Goal: Information Seeking & Learning: Find specific page/section

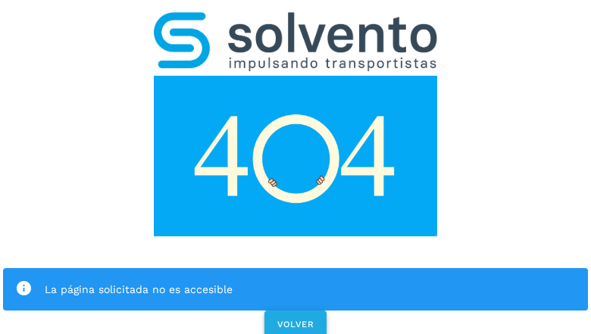
click at [295, 319] on span "VOLVER" at bounding box center [296, 324] width 38 height 11
click at [296, 167] on div "La página solicitada no es accesible VOLVER" at bounding box center [295, 170] width 591 height 341
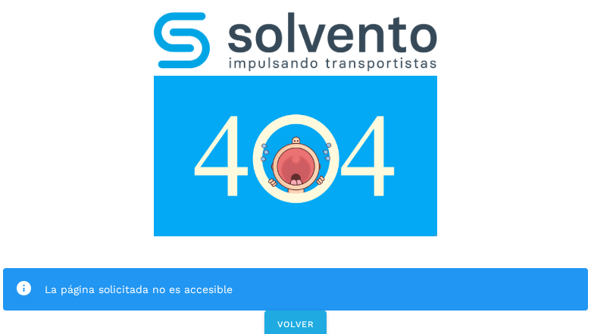
click at [296, 167] on div "La página solicitada no es accesible VOLVER" at bounding box center [295, 170] width 591 height 341
click at [296, 268] on div "La página solicitada no es accesible" at bounding box center [295, 289] width 585 height 42
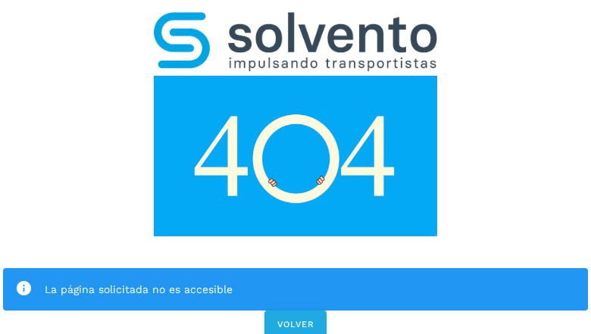
click at [296, 76] on img at bounding box center [295, 156] width 283 height 161
click at [296, 20] on img at bounding box center [295, 41] width 283 height 59
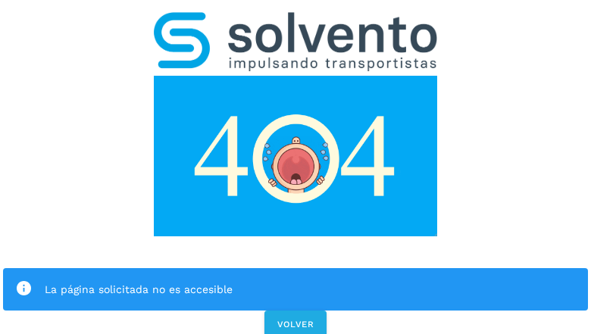
click at [296, 76] on img at bounding box center [295, 156] width 283 height 161
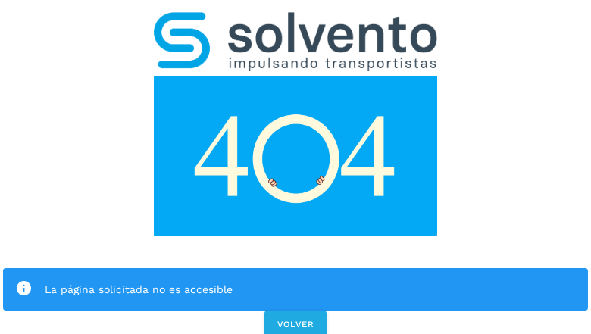
click at [296, 280] on div "La página solicitada no es accesible" at bounding box center [310, 289] width 531 height 18
click at [23, 280] on icon at bounding box center [23, 288] width 17 height 17
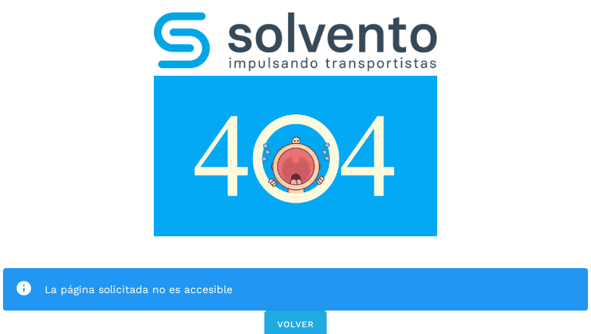
click at [310, 280] on div "La página solicitada no es accesible" at bounding box center [310, 289] width 531 height 18
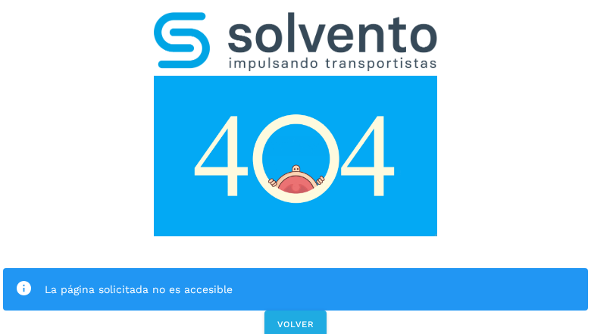
click at [296, 319] on span "VOLVER" at bounding box center [296, 324] width 38 height 11
click at [295, 319] on span "VOLVER" at bounding box center [296, 324] width 38 height 11
click at [296, 167] on div "La página solicitada no es accesible VOLVER" at bounding box center [295, 170] width 591 height 341
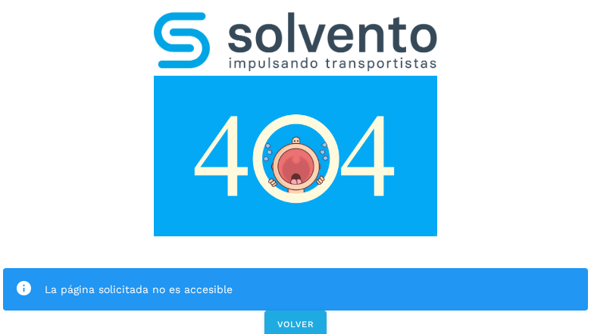
click at [296, 167] on div "La página solicitada no es accesible VOLVER" at bounding box center [295, 170] width 591 height 341
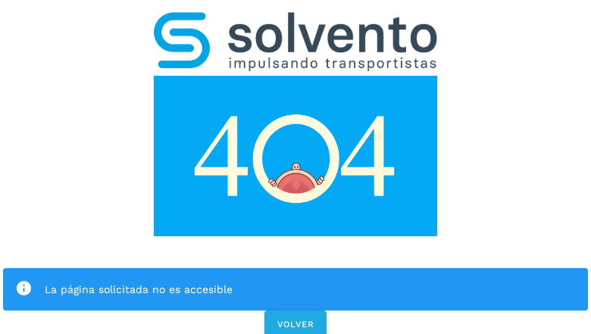
click at [296, 268] on div "La página solicitada no es accesible" at bounding box center [295, 289] width 585 height 42
click at [296, 76] on img at bounding box center [295, 156] width 283 height 161
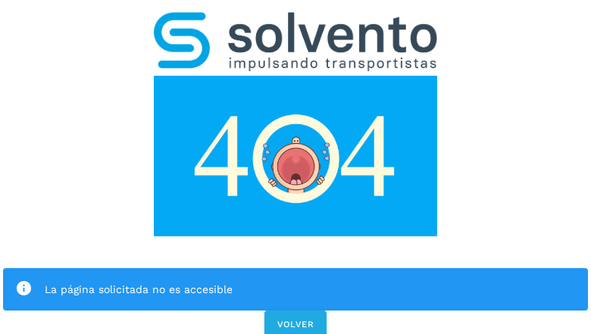
click at [296, 76] on img at bounding box center [295, 156] width 283 height 161
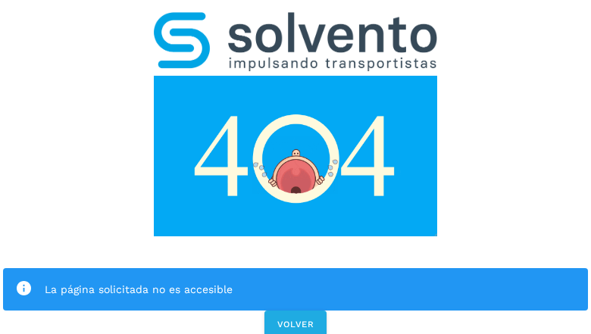
click at [296, 20] on img at bounding box center [295, 41] width 283 height 59
click at [296, 76] on img at bounding box center [295, 156] width 283 height 161
click at [296, 280] on div "La página solicitada no es accesible" at bounding box center [310, 289] width 531 height 18
click at [23, 280] on icon at bounding box center [23, 288] width 17 height 17
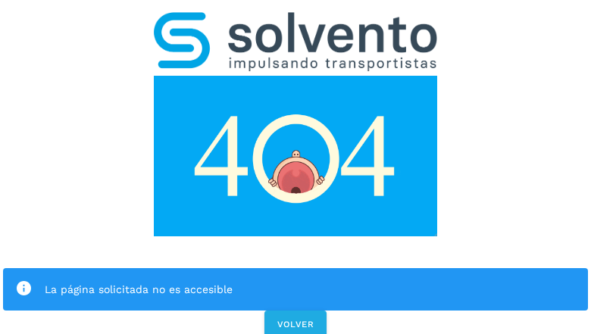
click at [310, 280] on div "La página solicitada no es accesible" at bounding box center [310, 289] width 531 height 18
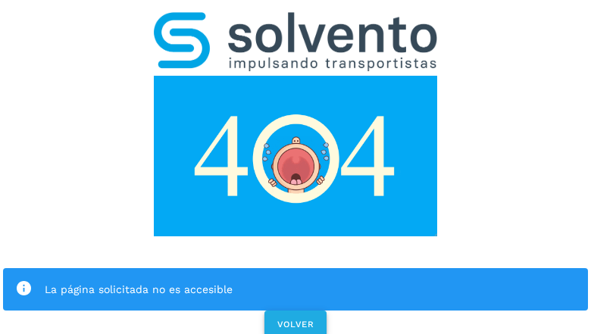
click at [296, 319] on span "VOLVER" at bounding box center [296, 324] width 38 height 11
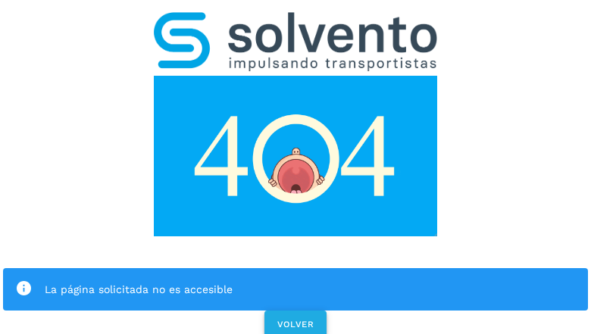
click at [295, 319] on span "VOLVER" at bounding box center [296, 324] width 38 height 11
click at [296, 167] on div "La página solicitada no es accesible VOLVER" at bounding box center [295, 170] width 591 height 341
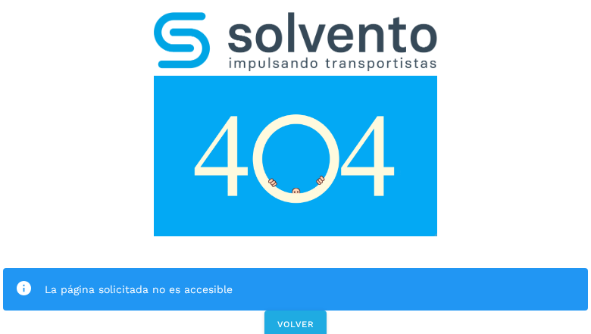
click at [296, 167] on div "La página solicitada no es accesible VOLVER" at bounding box center [295, 170] width 591 height 341
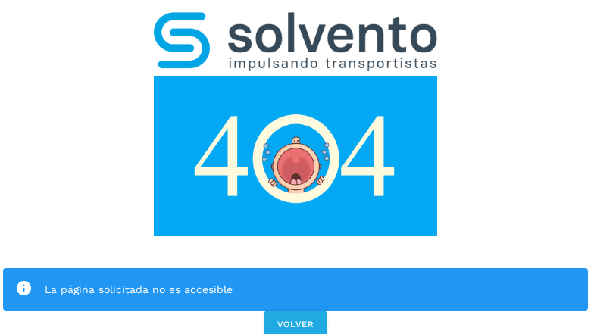
click at [296, 268] on div "La página solicitada no es accesible" at bounding box center [295, 289] width 585 height 42
click at [296, 76] on img at bounding box center [295, 156] width 283 height 161
click at [296, 20] on img at bounding box center [295, 41] width 283 height 59
click at [296, 76] on img at bounding box center [295, 156] width 283 height 161
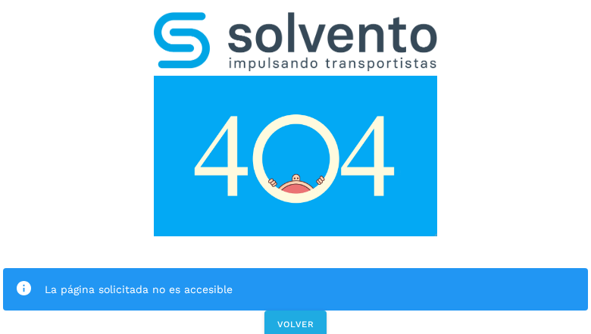
click at [296, 280] on div "La página solicitada no es accesible" at bounding box center [310, 289] width 531 height 18
click at [23, 280] on icon at bounding box center [23, 288] width 17 height 17
click at [310, 280] on div "La página solicitada no es accesible" at bounding box center [310, 289] width 531 height 18
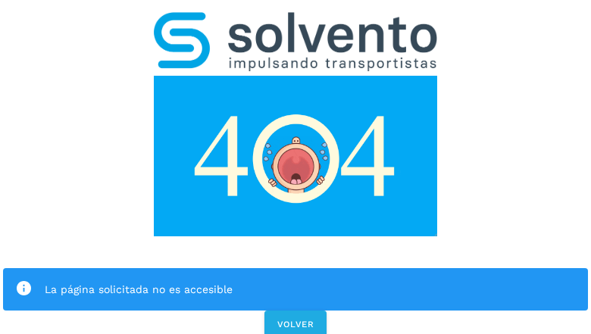
click at [296, 319] on span "VOLVER" at bounding box center [296, 324] width 38 height 11
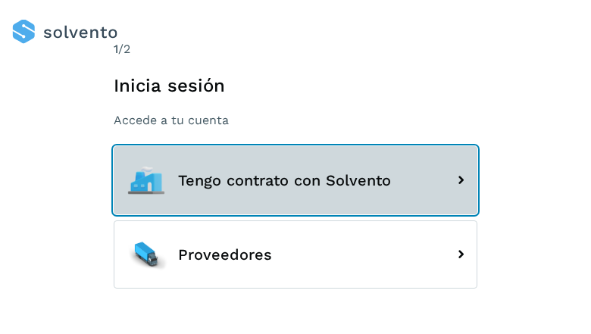
click at [296, 167] on button "Tengo contrato con Solvento" at bounding box center [296, 180] width 364 height 68
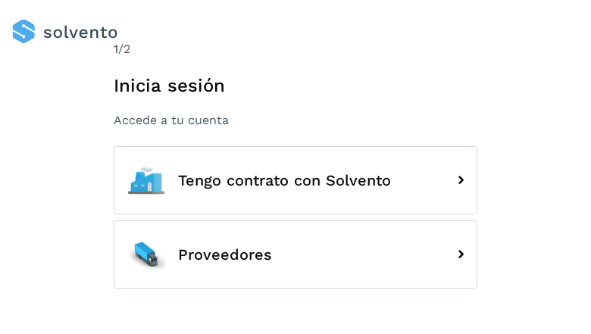
click at [296, 167] on button "Tengo contrato con Solvento" at bounding box center [296, 180] width 364 height 68
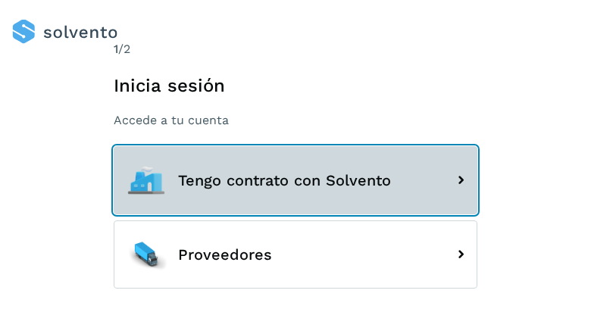
click at [296, 167] on button "Tengo contrato con Solvento" at bounding box center [296, 180] width 364 height 68
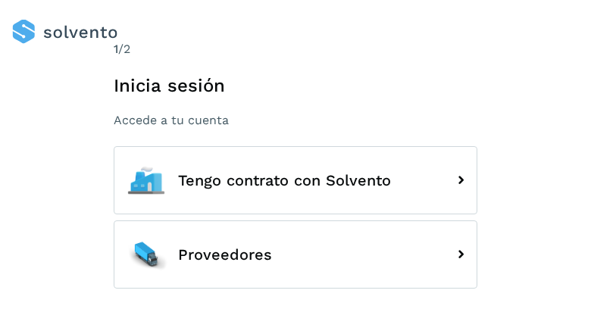
click at [296, 167] on button "Tengo contrato con Solvento" at bounding box center [296, 180] width 364 height 68
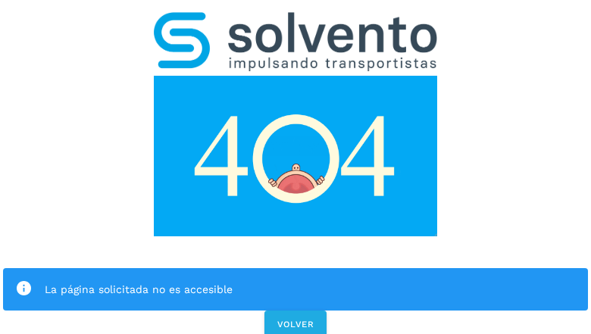
click at [296, 167] on div "La página solicitada no es accesible VOLVER" at bounding box center [295, 170] width 591 height 341
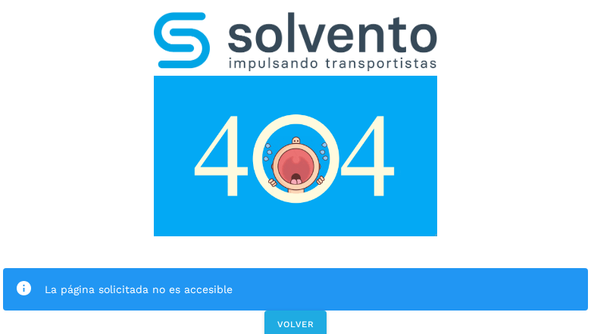
click at [296, 167] on div "La página solicitada no es accesible VOLVER" at bounding box center [295, 170] width 591 height 341
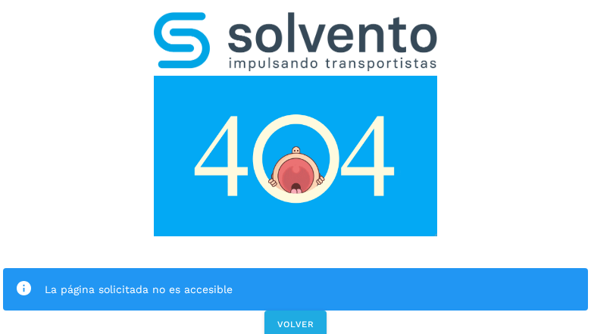
click at [296, 167] on div "La página solicitada no es accesible VOLVER" at bounding box center [295, 170] width 591 height 341
click at [296, 268] on div "La página solicitada no es accesible" at bounding box center [295, 289] width 585 height 42
click at [296, 76] on img at bounding box center [295, 156] width 283 height 161
click at [296, 20] on img at bounding box center [295, 41] width 283 height 59
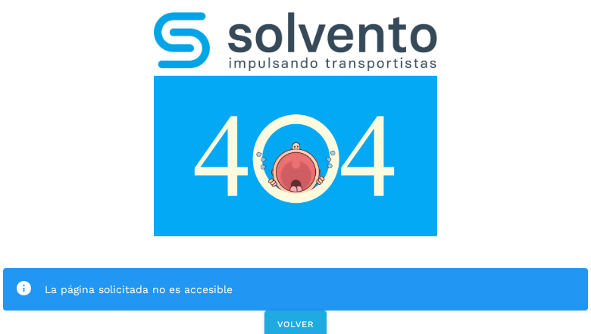
click at [296, 76] on img at bounding box center [295, 156] width 283 height 161
click at [296, 280] on div "La página solicitada no es accesible" at bounding box center [310, 289] width 531 height 18
click at [23, 280] on icon at bounding box center [23, 288] width 17 height 17
click at [310, 280] on div "La página solicitada no es accesible" at bounding box center [310, 289] width 531 height 18
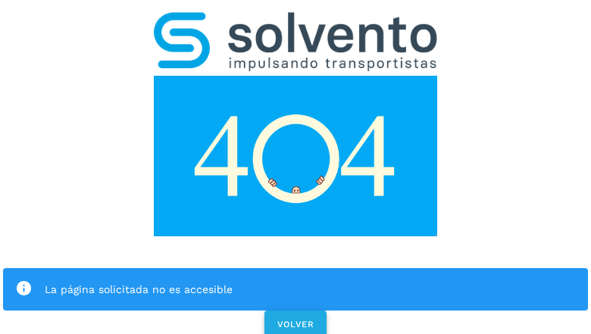
click at [296, 319] on span "VOLVER" at bounding box center [296, 324] width 38 height 11
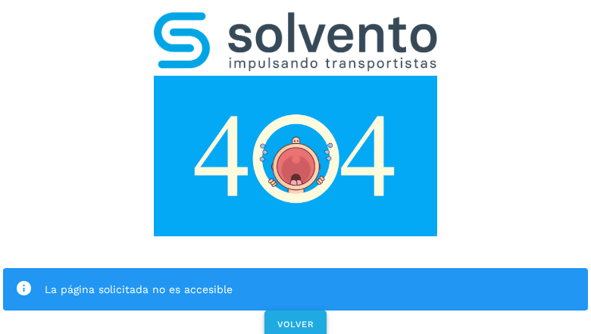
click at [295, 319] on span "VOLVER" at bounding box center [296, 324] width 38 height 11
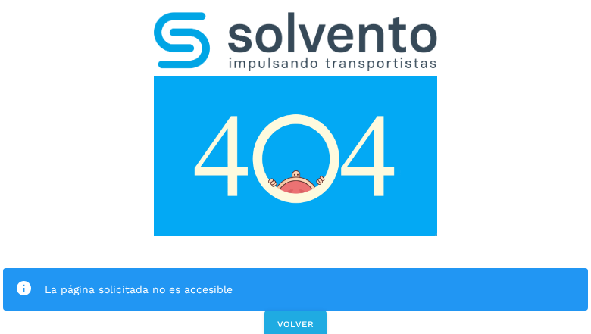
click at [296, 167] on div "La página solicitada no es accesible VOLVER" at bounding box center [295, 170] width 591 height 341
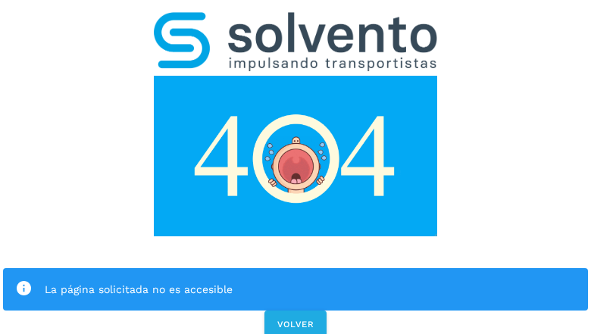
click at [296, 167] on div "La página solicitada no es accesible VOLVER" at bounding box center [295, 170] width 591 height 341
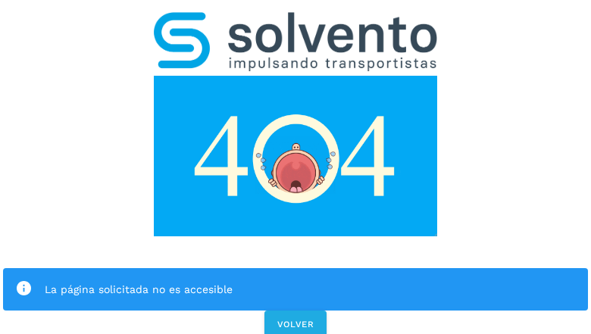
click at [296, 167] on div "La página solicitada no es accesible VOLVER" at bounding box center [295, 170] width 591 height 341
click at [296, 268] on div "La página solicitada no es accesible" at bounding box center [295, 289] width 585 height 42
click at [296, 76] on img at bounding box center [295, 156] width 283 height 161
click at [296, 20] on img at bounding box center [295, 41] width 283 height 59
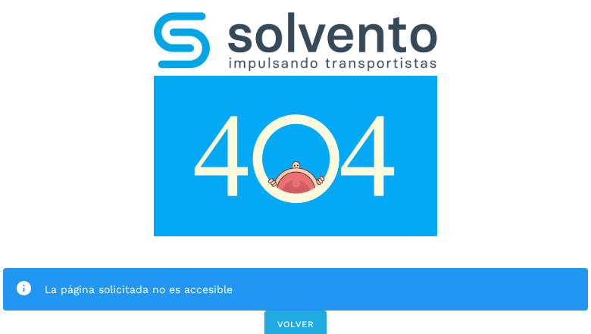
click at [296, 76] on img at bounding box center [295, 156] width 283 height 161
click at [296, 280] on div "La página solicitada no es accesible" at bounding box center [310, 289] width 531 height 18
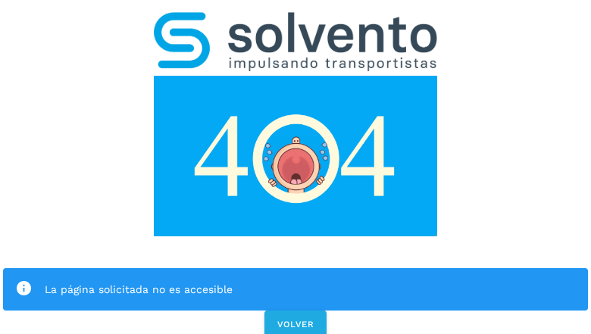
click at [296, 280] on div "La página solicitada no es accesible" at bounding box center [310, 289] width 531 height 18
click at [23, 280] on icon at bounding box center [23, 288] width 17 height 17
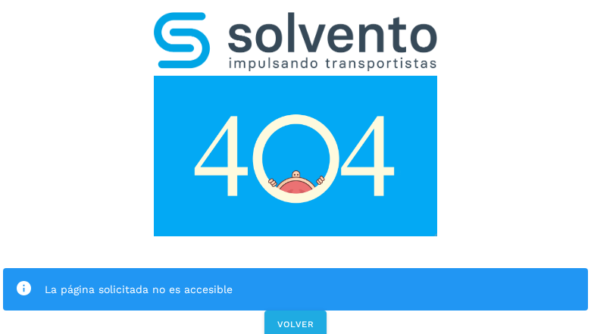
click at [310, 280] on div "La página solicitada no es accesible" at bounding box center [310, 289] width 531 height 18
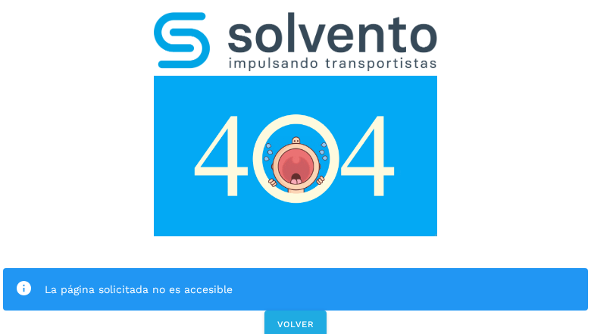
click at [296, 319] on span "VOLVER" at bounding box center [296, 324] width 38 height 11
click at [296, 167] on div "La página solicitada no es accesible VOLVER" at bounding box center [295, 170] width 591 height 341
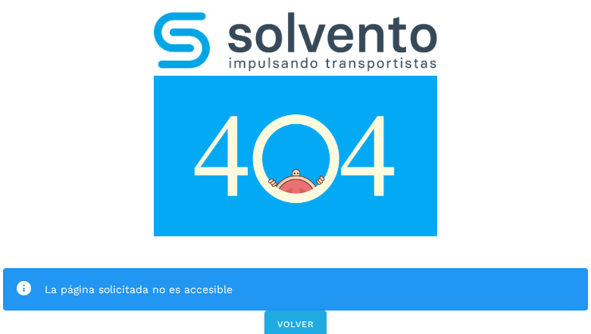
click at [296, 167] on div "La página solicitada no es accesible VOLVER" at bounding box center [295, 170] width 591 height 341
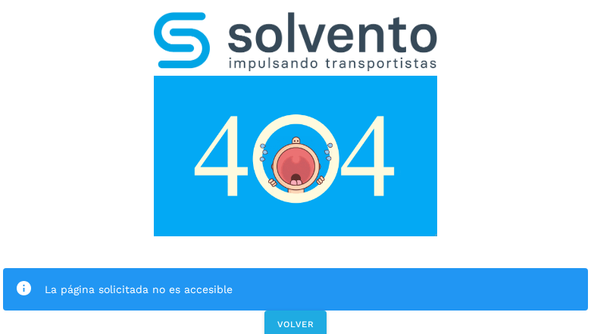
click at [296, 167] on div "La página solicitada no es accesible VOLVER" at bounding box center [295, 170] width 591 height 341
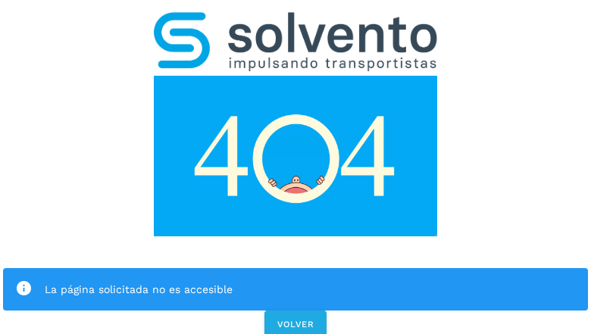
click at [296, 268] on div "La página solicitada no es accesible" at bounding box center [295, 289] width 585 height 42
click at [296, 76] on img at bounding box center [295, 156] width 283 height 161
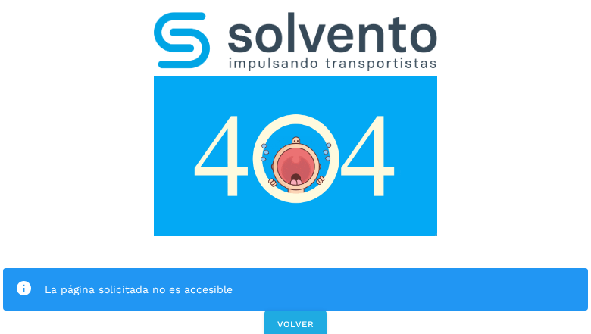
click at [296, 76] on img at bounding box center [295, 156] width 283 height 161
click at [296, 20] on img at bounding box center [295, 41] width 283 height 59
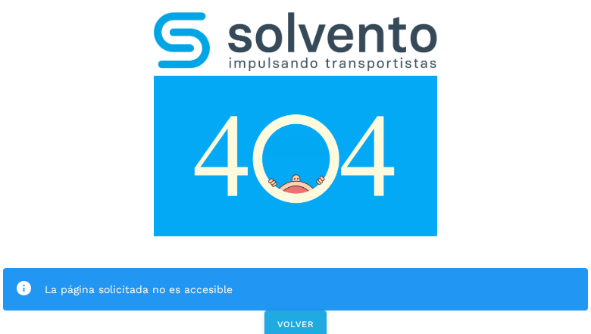
click at [296, 76] on img at bounding box center [295, 156] width 283 height 161
click at [296, 280] on div "La página solicitada no es accesible" at bounding box center [310, 289] width 531 height 18
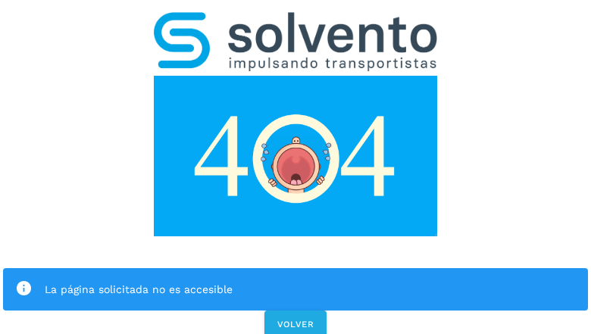
click at [296, 280] on div "La página solicitada no es accesible" at bounding box center [310, 289] width 531 height 18
click at [23, 280] on icon at bounding box center [23, 288] width 17 height 17
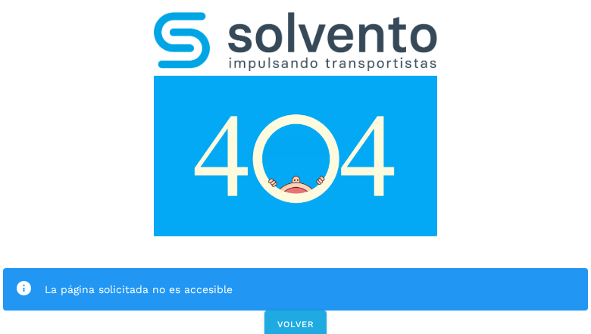
click at [310, 280] on div "La página solicitada no es accesible" at bounding box center [310, 289] width 531 height 18
click at [296, 319] on span "VOLVER" at bounding box center [296, 324] width 38 height 11
